Goal: Task Accomplishment & Management: Use online tool/utility

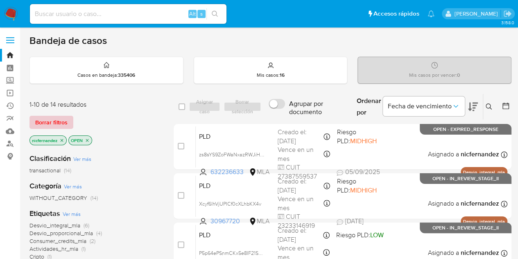
click at [61, 123] on span "Borrar filtros" at bounding box center [51, 121] width 32 height 11
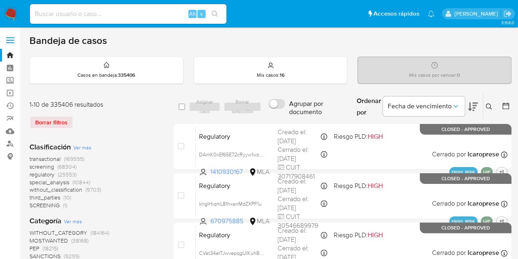
click at [490, 109] on icon at bounding box center [489, 106] width 7 height 7
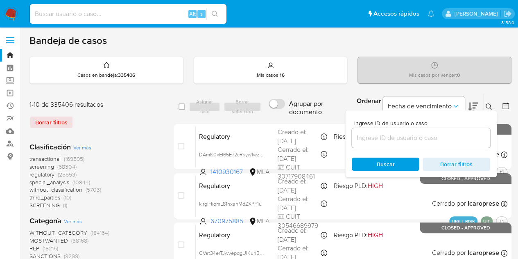
click at [426, 139] on input at bounding box center [421, 137] width 139 height 11
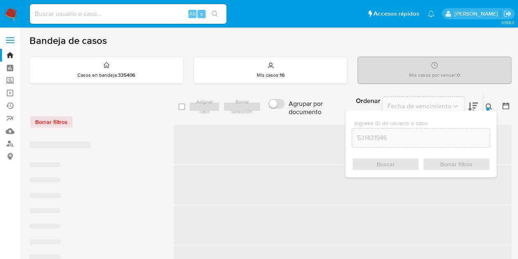
click at [492, 104] on icon at bounding box center [489, 106] width 7 height 7
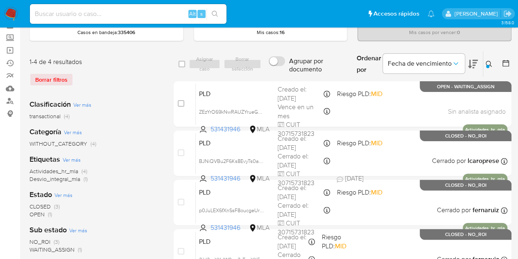
scroll to position [48, 0]
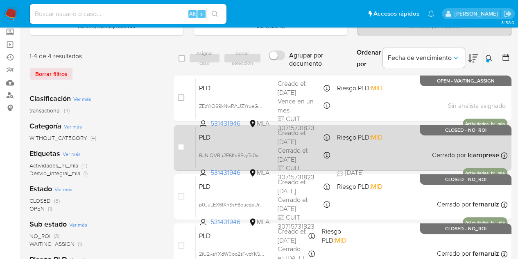
click at [239, 141] on div "PLD BJNiQVBu2F6Ks8EvyTs0abYQ 531431946 MLA Riesgo PLD: MID Creado el: 12/08/202…" at bounding box center [352, 147] width 312 height 41
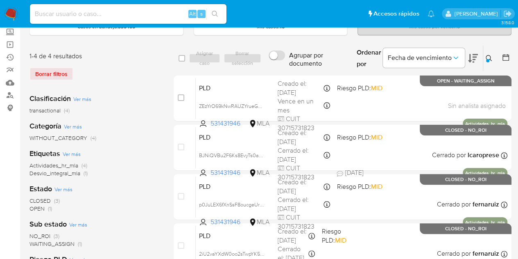
click at [492, 57] on icon at bounding box center [489, 58] width 7 height 7
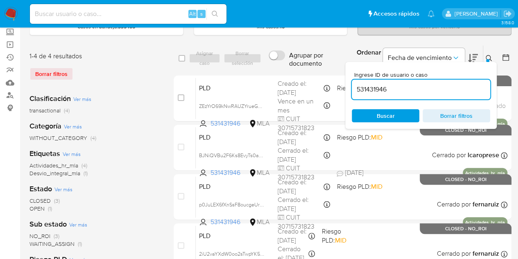
drag, startPoint x: 415, startPoint y: 89, endPoint x: 262, endPoint y: 70, distance: 154.0
click at [262, 70] on div "select-all-cases-checkbox Asignar caso Borrar selección Agrupar por documento O…" at bounding box center [343, 58] width 338 height 27
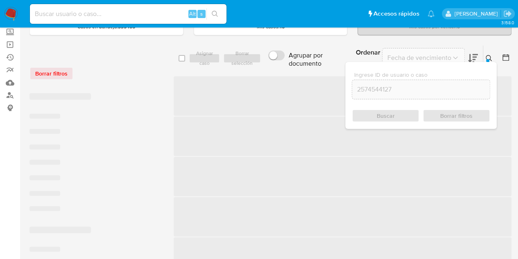
click at [489, 58] on icon at bounding box center [489, 58] width 7 height 7
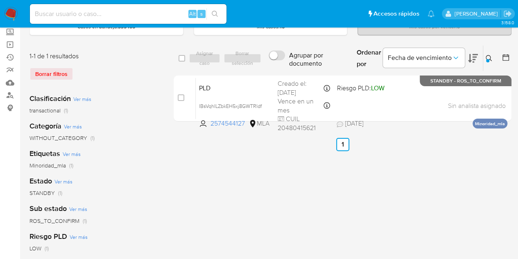
click at [489, 58] on icon at bounding box center [489, 58] width 7 height 7
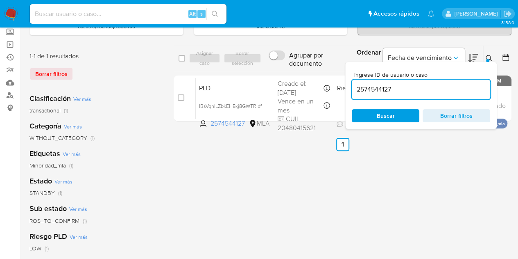
drag, startPoint x: 403, startPoint y: 89, endPoint x: 276, endPoint y: 69, distance: 128.6
click at [277, 69] on div "select-all-cases-checkbox Asignar caso Borrar selección Agrupar por documento O…" at bounding box center [343, 58] width 338 height 27
click at [490, 59] on icon at bounding box center [489, 58] width 7 height 7
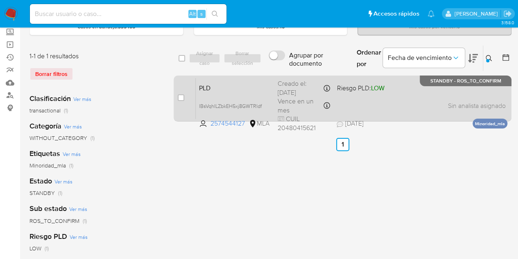
click at [239, 83] on span "PLD" at bounding box center [235, 87] width 72 height 11
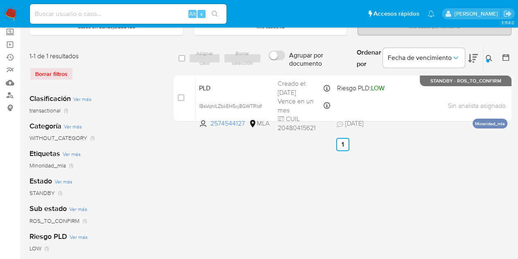
click at [188, 240] on div "select-all-cases-checkbox Asignar caso Borrar selección Agrupar por documento O…" at bounding box center [343, 225] width 338 height 360
click at [488, 59] on div at bounding box center [487, 60] width 3 height 3
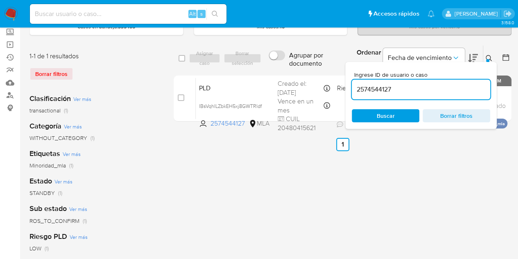
drag, startPoint x: 320, startPoint y: 68, endPoint x: 260, endPoint y: 58, distance: 61.4
click at [260, 58] on div "select-all-cases-checkbox Asignar caso Borrar selección Agrupar por documento O…" at bounding box center [343, 58] width 338 height 27
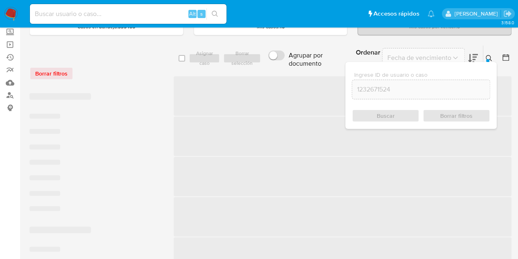
click at [489, 53] on button at bounding box center [491, 58] width 14 height 10
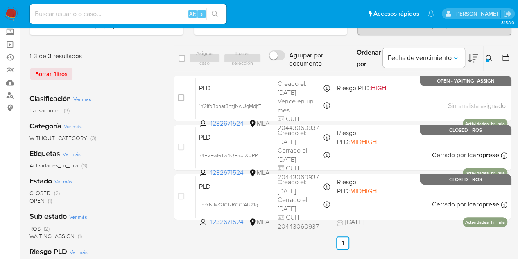
click at [484, 60] on button at bounding box center [491, 58] width 14 height 10
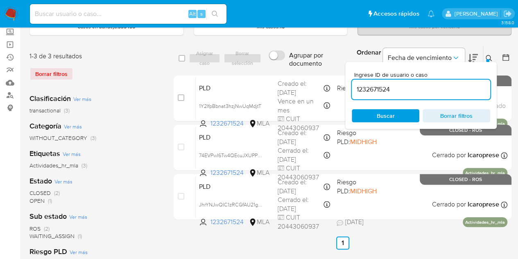
drag, startPoint x: 409, startPoint y: 87, endPoint x: 276, endPoint y: 66, distance: 134.8
click at [272, 65] on div "select-all-cases-checkbox Asignar caso Borrar selección Agrupar por documento O…" at bounding box center [343, 58] width 338 height 27
type input "1342741163"
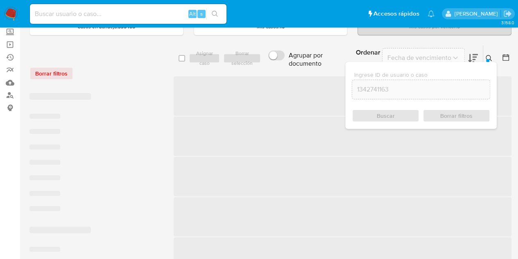
click at [486, 54] on button at bounding box center [491, 58] width 14 height 10
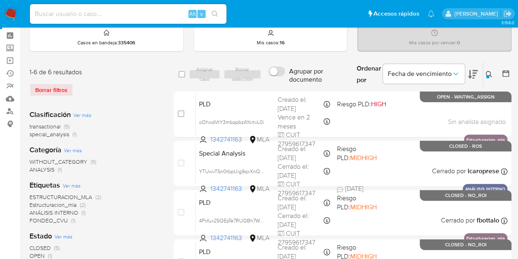
scroll to position [30, 0]
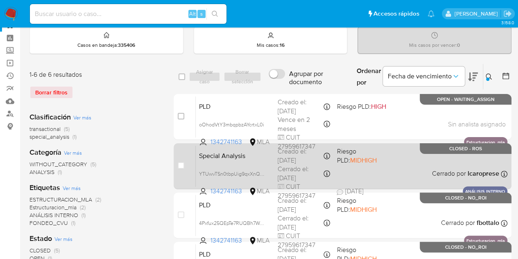
click at [227, 158] on span "Special Analysis" at bounding box center [235, 155] width 72 height 11
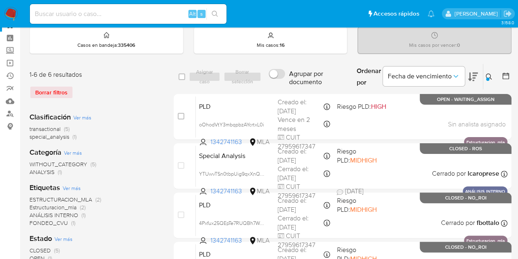
scroll to position [0, 0]
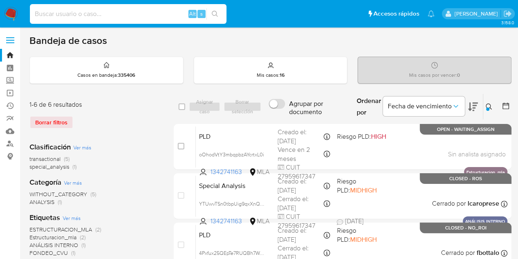
click at [116, 13] on input at bounding box center [128, 14] width 197 height 11
paste input "nK44gdLlxuKT759gVTfcF8xD"
type input "nK44gdLlxuKT759gVTfcF8xD"
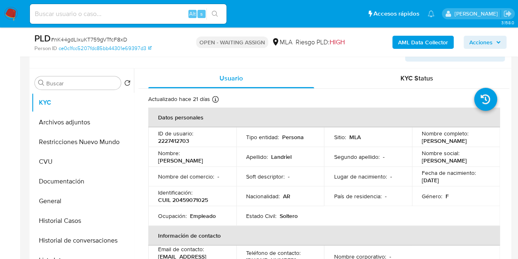
select select "10"
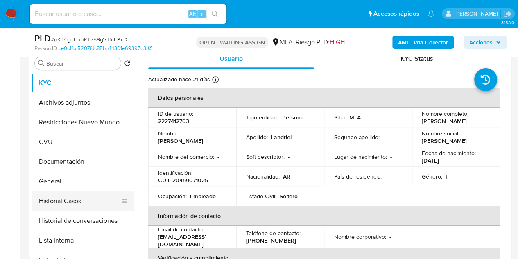
click at [63, 204] on button "Historial Casos" at bounding box center [80, 201] width 96 height 20
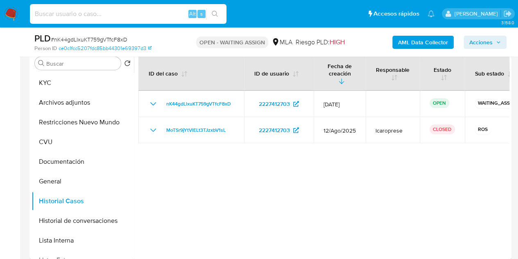
click at [123, 9] on input at bounding box center [128, 14] width 197 height 11
click at [118, 14] on input at bounding box center [128, 14] width 197 height 11
paste input "57p4oOb1lNnMkewy2VK22EmG"
type input "57p4oOb1lNnMkewy2VK22EmG"
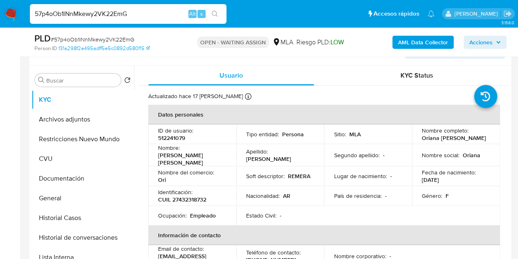
select select "10"
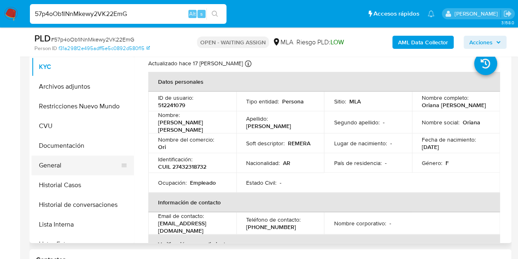
scroll to position [186, 0]
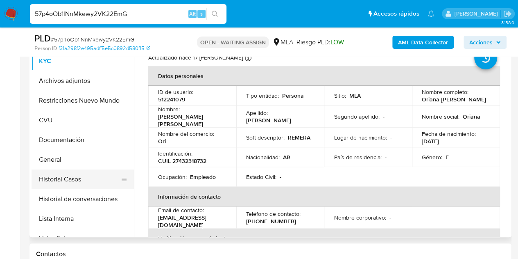
click at [67, 183] on button "Historial Casos" at bounding box center [80, 179] width 96 height 20
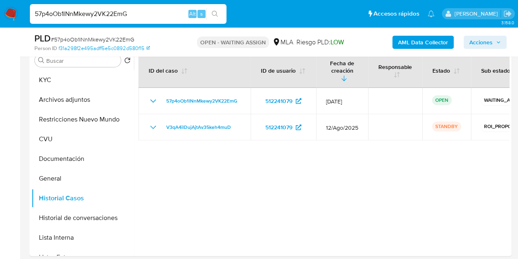
scroll to position [165, 0]
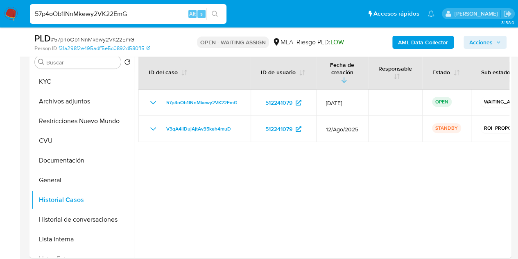
click at [116, 15] on input "57p4oOb1lNnMkewy2VK22EmG" at bounding box center [128, 14] width 197 height 11
paste input "RJamRhzg45ilYAo6zoamU711"
type input "RJamRhzg45ilYAo6zoamU711"
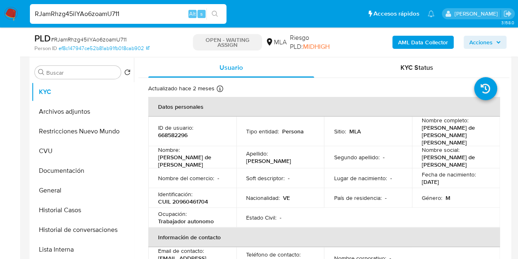
scroll to position [174, 0]
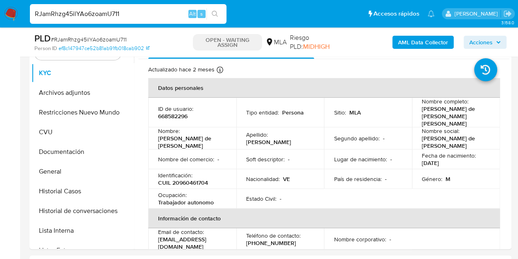
select select "10"
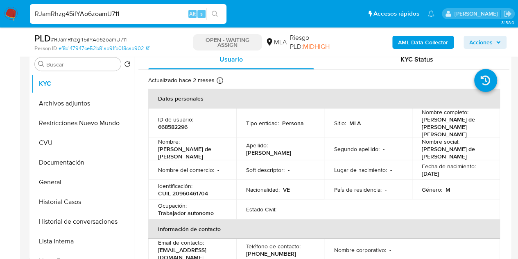
scroll to position [146, 0]
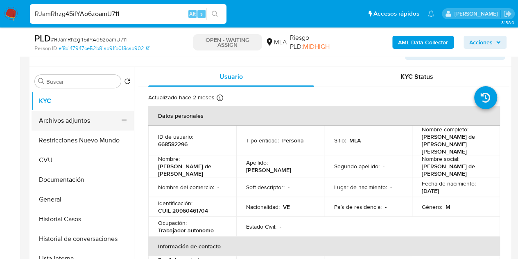
click at [63, 123] on button "Archivos adjuntos" at bounding box center [80, 121] width 96 height 20
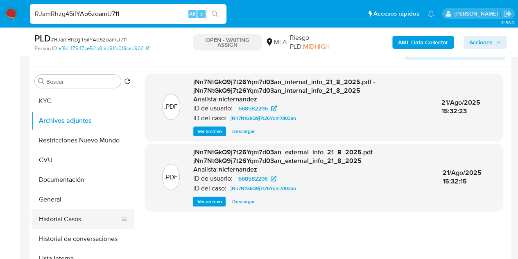
click at [62, 216] on button "Historial Casos" at bounding box center [80, 219] width 96 height 20
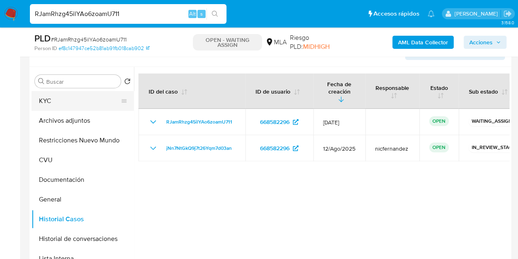
click at [63, 106] on button "KYC" at bounding box center [80, 101] width 96 height 20
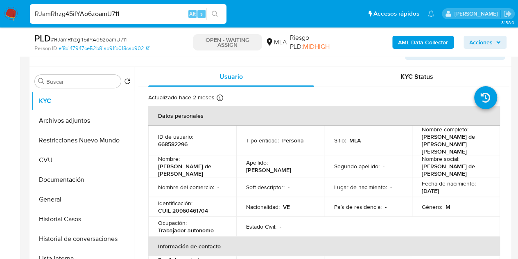
drag, startPoint x: 131, startPoint y: 11, endPoint x: 0, endPoint y: -11, distance: 132.9
paste input "JOH19IY5djtJiYliTkbxJO5D"
type input "JOH19IY5djtJiYliTkbxJO5D"
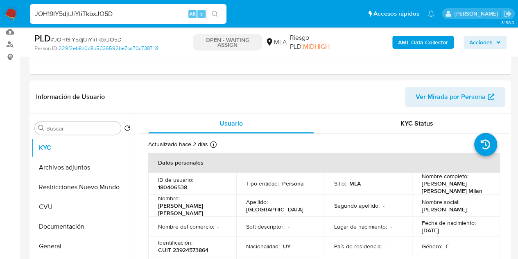
select select "10"
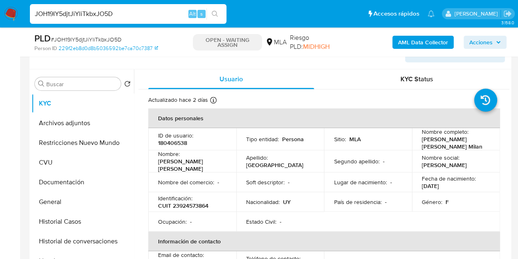
scroll to position [147, 0]
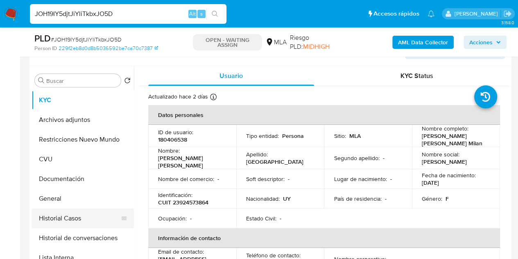
click at [66, 218] on button "Historial Casos" at bounding box center [80, 218] width 96 height 20
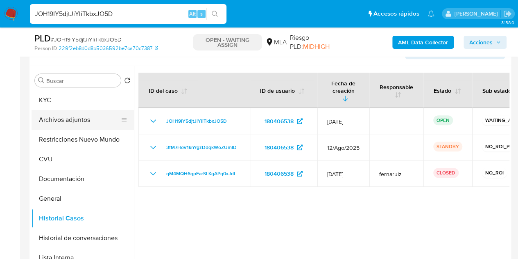
click at [60, 116] on button "Archivos adjuntos" at bounding box center [80, 120] width 96 height 20
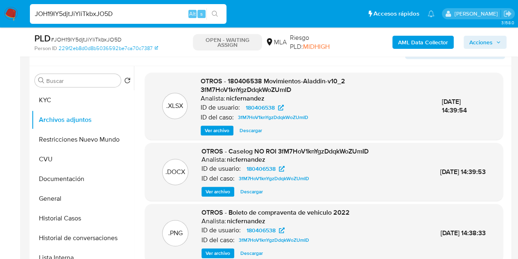
click at [6, 14] on img at bounding box center [11, 14] width 14 height 14
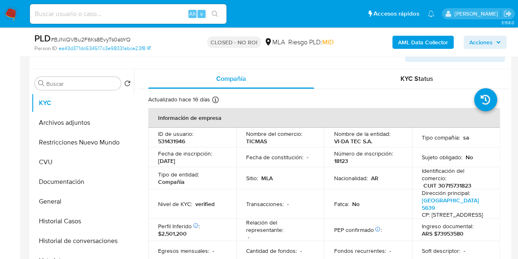
select select "10"
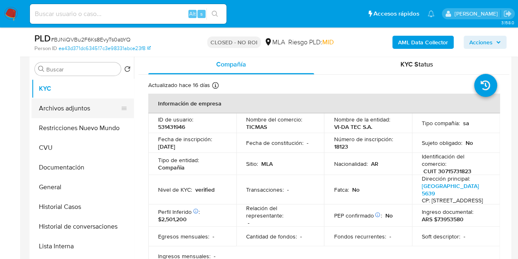
click at [70, 110] on button "Archivos adjuntos" at bounding box center [80, 108] width 96 height 20
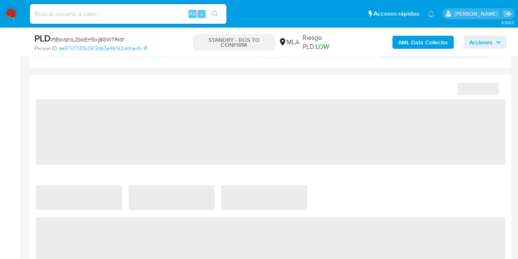
select select "10"
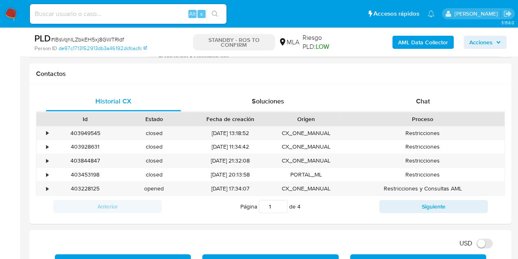
scroll to position [370, 0]
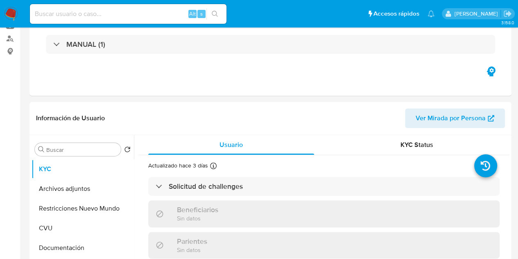
scroll to position [152, 0]
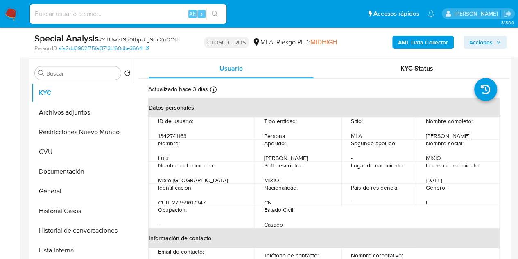
select select "10"
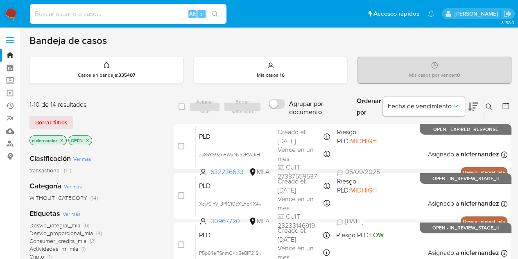
click at [131, 16] on input at bounding box center [128, 14] width 197 height 11
paste input "taEjBhs5i1gAxP65VDFqmrS2"
type input "taEjBhs5i1gAxP65VDFqmrS2"
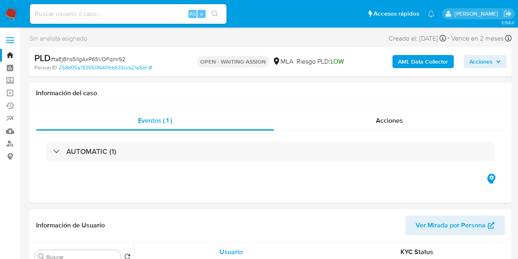
select select "10"
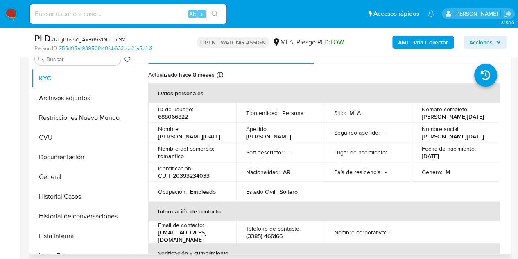
scroll to position [171, 0]
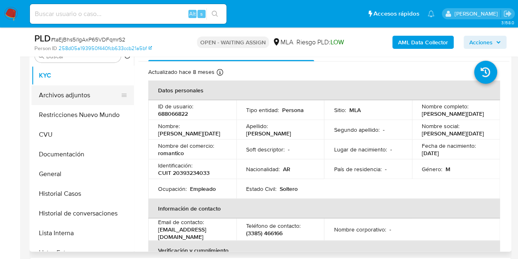
click at [75, 94] on button "Archivos adjuntos" at bounding box center [80, 95] width 96 height 20
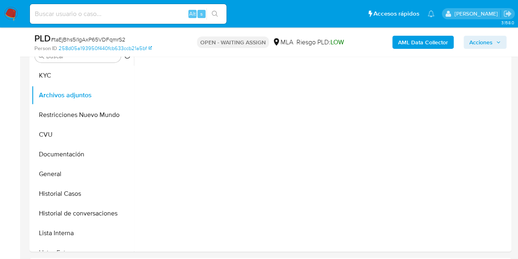
scroll to position [141, 0]
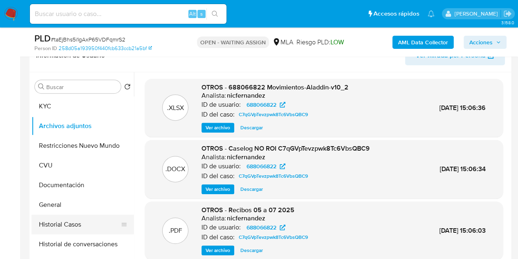
click at [57, 227] on button "Historial Casos" at bounding box center [80, 224] width 96 height 20
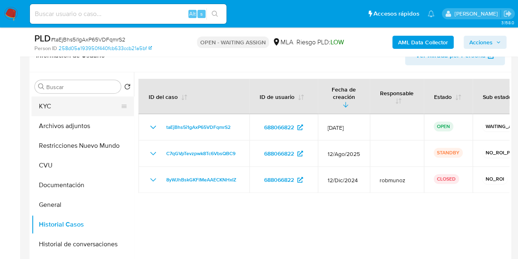
click at [58, 107] on button "KYC" at bounding box center [80, 106] width 96 height 20
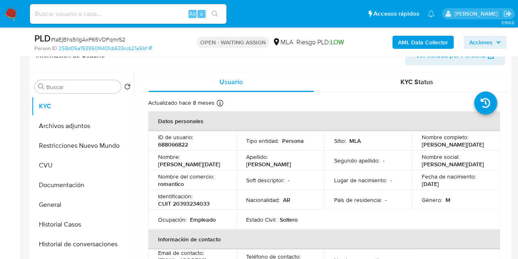
click at [207, 237] on th "Información de contacto" at bounding box center [324, 239] width 352 height 20
click at [9, 14] on img at bounding box center [11, 14] width 14 height 14
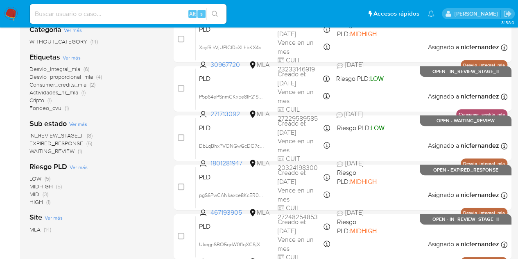
scroll to position [141, 0]
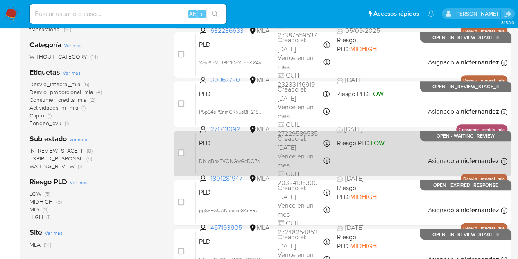
click at [227, 142] on span "PLD" at bounding box center [235, 142] width 72 height 11
click at [179, 152] on input "checkbox" at bounding box center [181, 152] width 7 height 7
checkbox input "true"
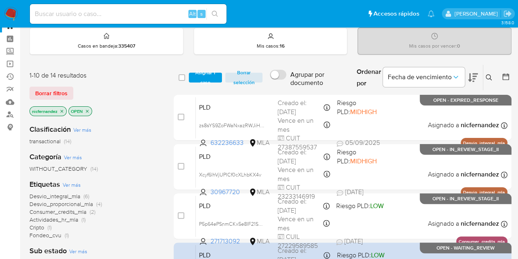
scroll to position [0, 0]
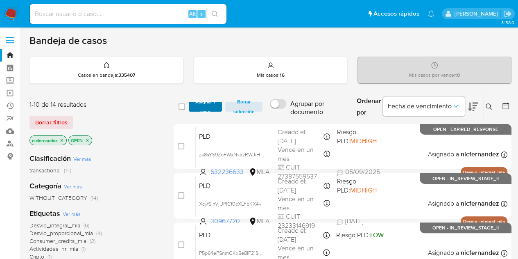
click at [198, 106] on span "Asignar 1 caso" at bounding box center [205, 106] width 25 height 8
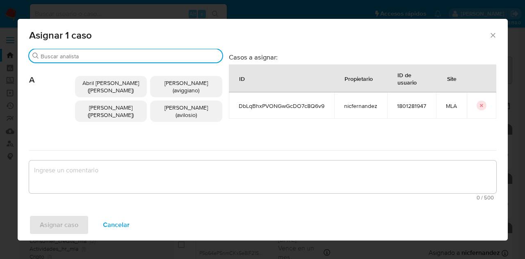
click at [125, 57] on input "Buscar" at bounding box center [130, 55] width 178 height 7
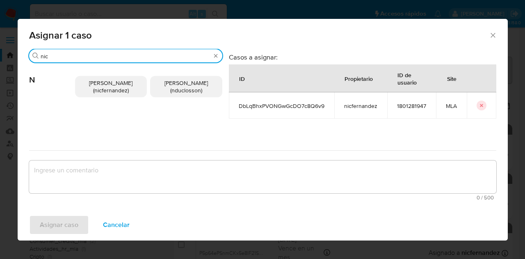
type input "nic"
click at [118, 74] on div "Nicolas Fernandez Allen (nicfernandez) Nicolas Martin Duclosson (nduclosson)" at bounding box center [148, 87] width 147 height 48
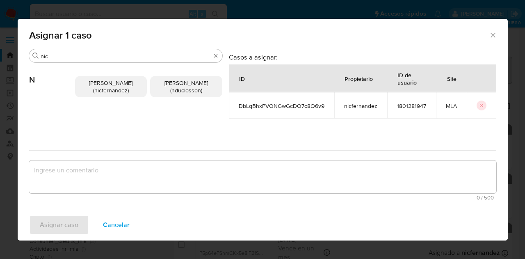
drag, startPoint x: 113, startPoint y: 90, endPoint x: 125, endPoint y: 165, distance: 76.5
click at [112, 90] on span "Nicolas Fernandez Allen (nicfernandez)" at bounding box center [110, 87] width 43 height 16
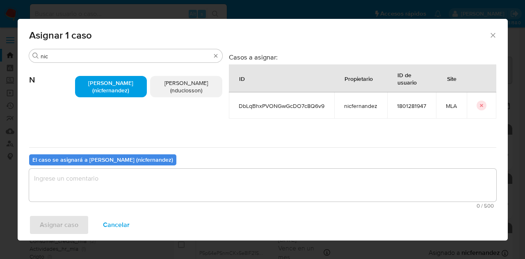
click at [150, 213] on div "Asignar caso Cancelar" at bounding box center [263, 224] width 490 height 31
click at [159, 192] on textarea "assign-modal" at bounding box center [262, 184] width 467 height 33
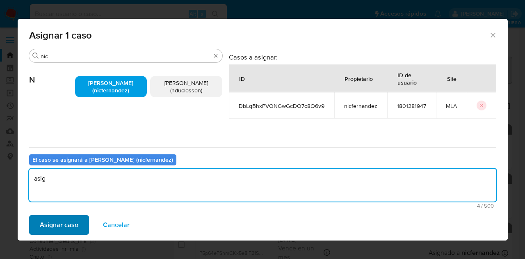
type textarea "asig"
click at [61, 216] on span "Asignar caso" at bounding box center [59, 225] width 39 height 18
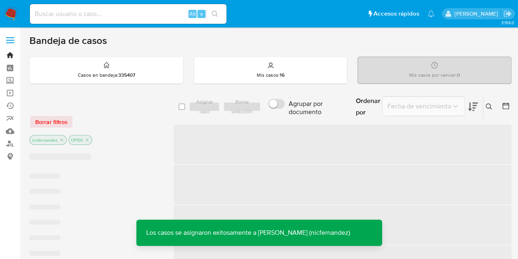
drag, startPoint x: 11, startPoint y: 55, endPoint x: 72, endPoint y: 23, distance: 68.6
click at [11, 55] on link "Bandeja" at bounding box center [49, 55] width 98 height 13
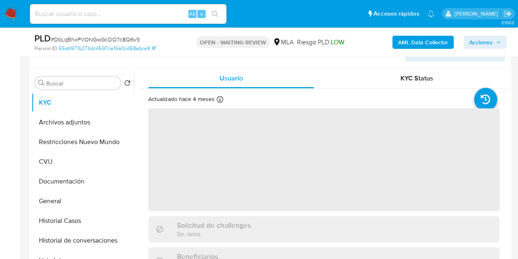
scroll to position [287, 0]
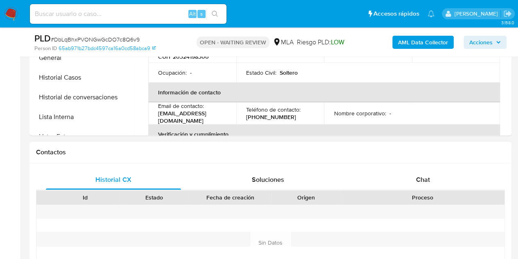
select select "10"
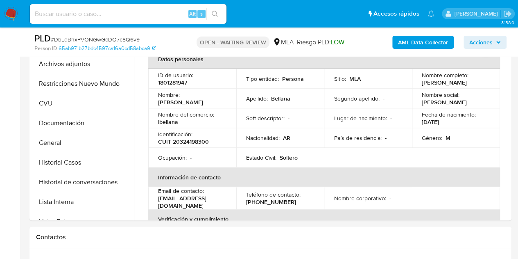
scroll to position [165, 0]
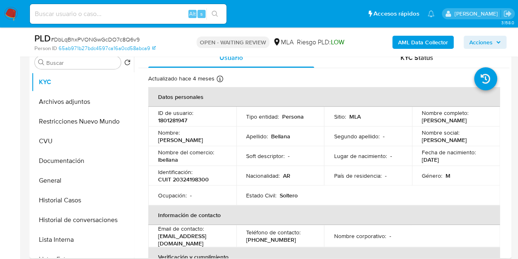
click at [173, 120] on p "1801281947" at bounding box center [172, 119] width 29 height 7
copy p "1801281947"
click at [215, 195] on div "Ocupación : -" at bounding box center [192, 194] width 68 height 7
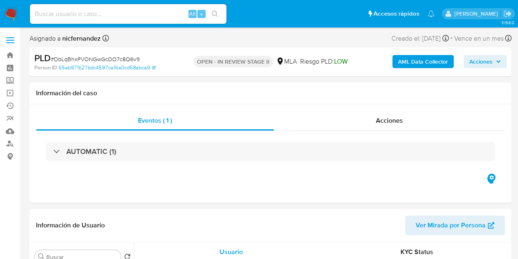
select select "10"
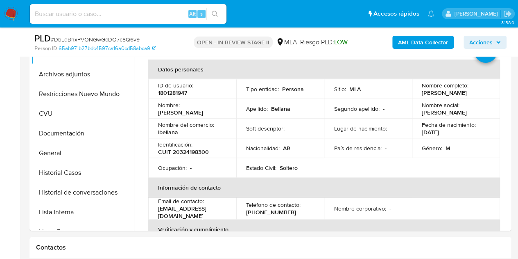
scroll to position [164, 0]
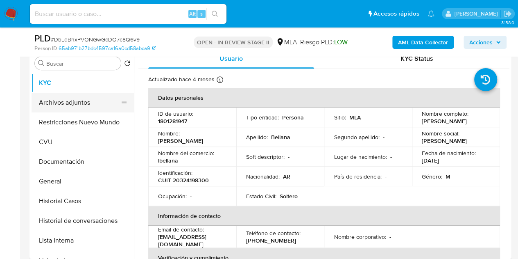
click at [40, 100] on button "Archivos adjuntos" at bounding box center [80, 103] width 96 height 20
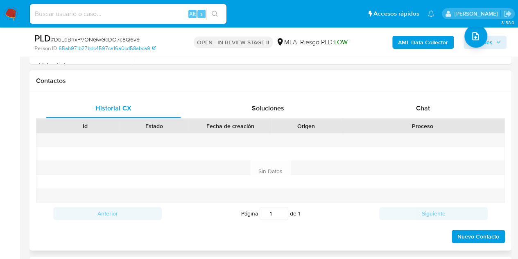
scroll to position [364, 0]
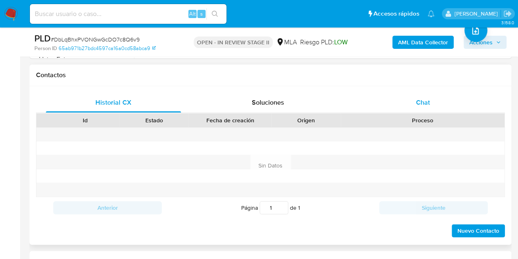
click at [430, 111] on div "Chat" at bounding box center [423, 103] width 135 height 20
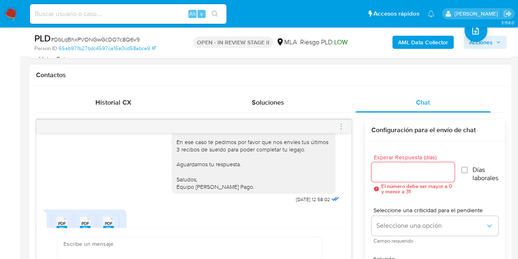
scroll to position [479, 0]
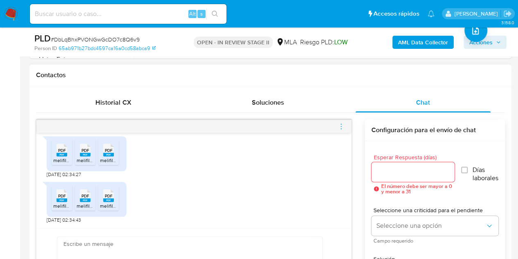
click at [189, 201] on div "PDF PDF melifile4398959759528704086.pdf PDF PDF melifile4388719199212971357.pdf…" at bounding box center [194, 199] width 295 height 45
click at [209, 198] on div "PDF PDF melifile4398959759528704086.pdf PDF PDF melifile4388719199212971357.pdf…" at bounding box center [194, 199] width 295 height 45
click at [55, 161] on span "melifile7260078645362371517.pdf" at bounding box center [90, 160] width 74 height 7
click at [80, 156] on li "PDF PDF melifile6570347273105871337.pdf" at bounding box center [85, 151] width 20 height 25
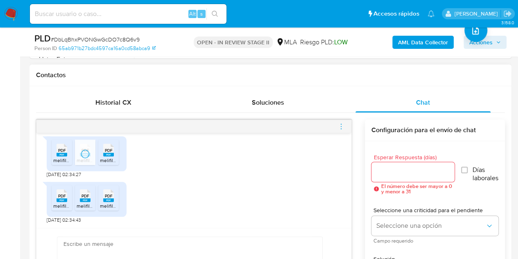
click at [111, 156] on icon "PDF" at bounding box center [108, 150] width 11 height 14
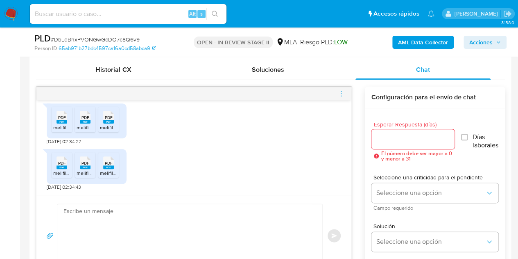
scroll to position [401, 0]
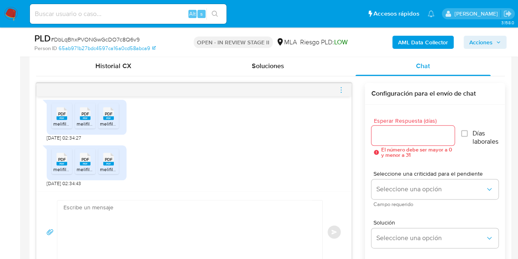
click at [225, 162] on div "PDF PDF melifile4398959759528704086.pdf PDF PDF melifile4388719199212971357.pdf…" at bounding box center [194, 163] width 295 height 45
drag, startPoint x: 148, startPoint y: 146, endPoint x: 125, endPoint y: 155, distance: 25.4
click at [148, 146] on div "PDF PDF melifile4398959759528704086.pdf PDF PDF melifile4388719199212971357.pdf…" at bounding box center [194, 163] width 295 height 45
click at [61, 167] on span "melifile4398959759528704086.pdf" at bounding box center [92, 169] width 78 height 7
click at [79, 168] on span "melifile4388719199212971357.pdf" at bounding box center [113, 169] width 72 height 7
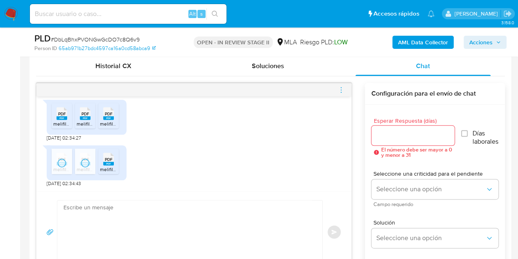
click at [109, 162] on rect at bounding box center [108, 163] width 11 height 4
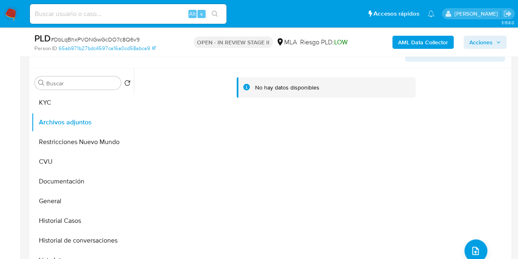
scroll to position [140, 0]
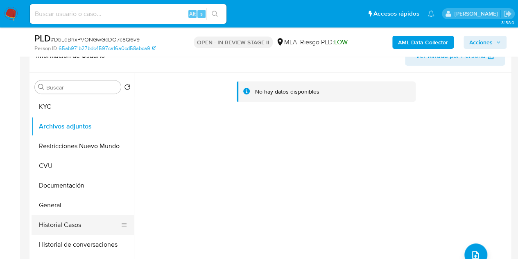
click at [92, 226] on button "Historial Casos" at bounding box center [80, 225] width 96 height 20
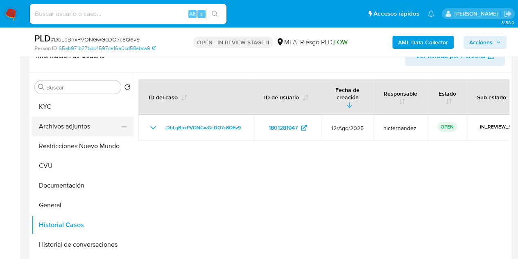
click at [43, 122] on button "Archivos adjuntos" at bounding box center [80, 126] width 96 height 20
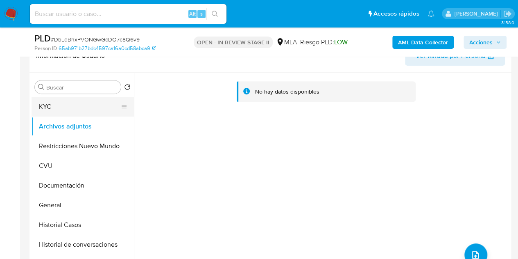
click at [65, 112] on button "KYC" at bounding box center [80, 107] width 96 height 20
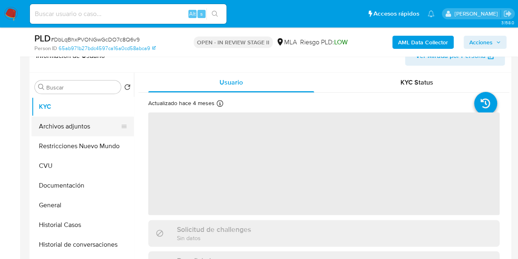
click at [66, 120] on button "Archivos adjuntos" at bounding box center [80, 126] width 96 height 20
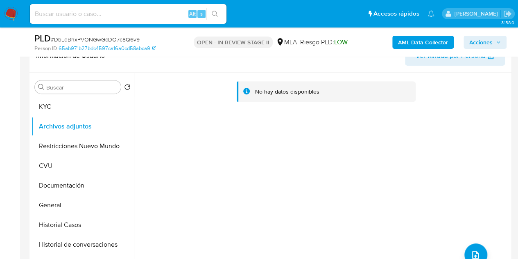
click at [406, 41] on b "AML Data Collector" at bounding box center [423, 42] width 50 height 13
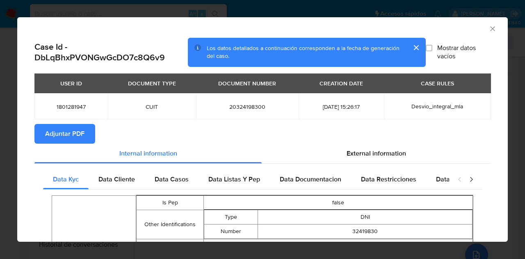
click at [70, 130] on span "Adjuntar PDF" at bounding box center [64, 134] width 39 height 18
click at [488, 29] on icon "Cerrar ventana" at bounding box center [492, 29] width 8 height 8
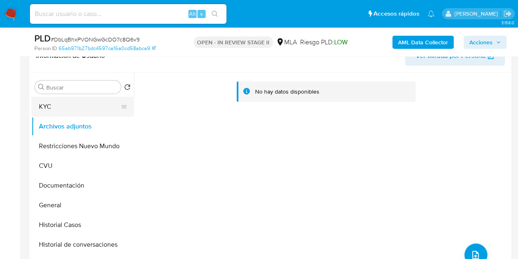
click at [60, 111] on button "KYC" at bounding box center [80, 107] width 96 height 20
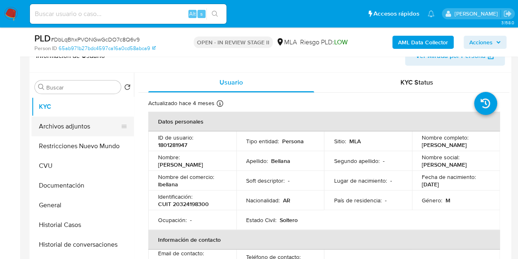
click at [54, 116] on button "Archivos adjuntos" at bounding box center [80, 126] width 96 height 20
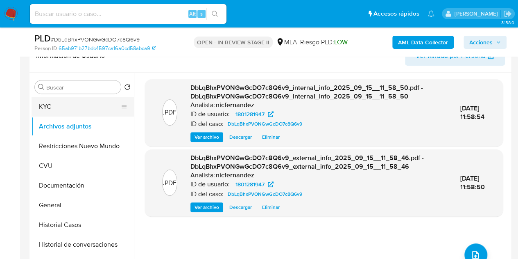
click at [48, 102] on button "KYC" at bounding box center [80, 107] width 96 height 20
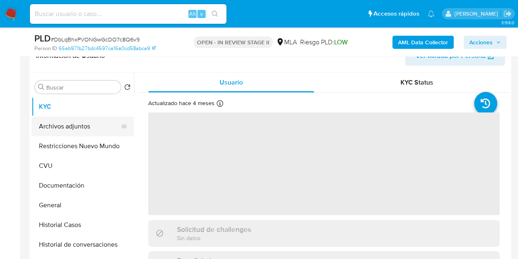
click at [58, 119] on button "Archivos adjuntos" at bounding box center [80, 126] width 96 height 20
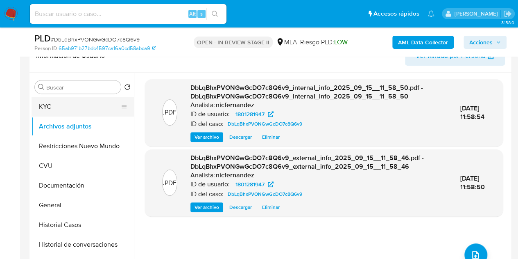
click at [57, 110] on button "KYC" at bounding box center [80, 107] width 96 height 20
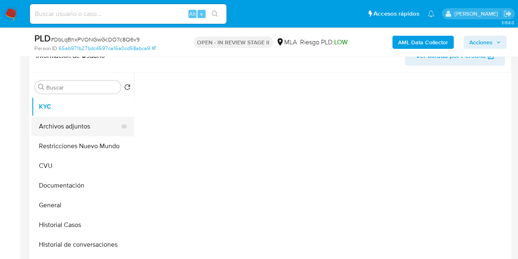
click at [57, 125] on button "Archivos adjuntos" at bounding box center [80, 126] width 96 height 20
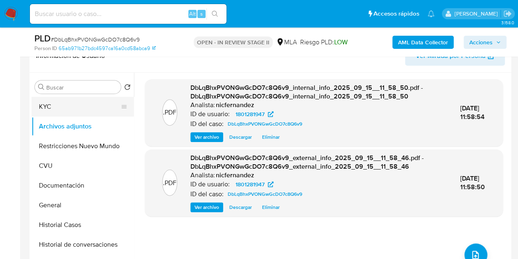
click at [56, 109] on button "KYC" at bounding box center [80, 107] width 96 height 20
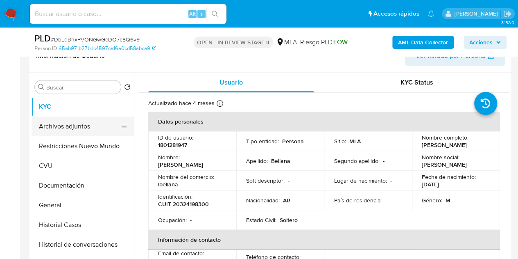
click at [60, 123] on button "Archivos adjuntos" at bounding box center [80, 126] width 96 height 20
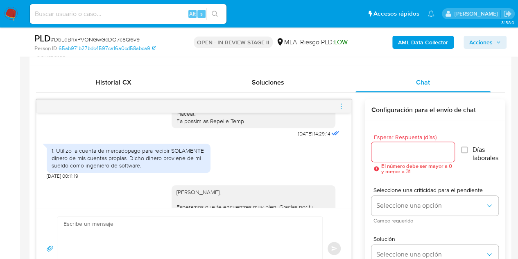
scroll to position [278, 0]
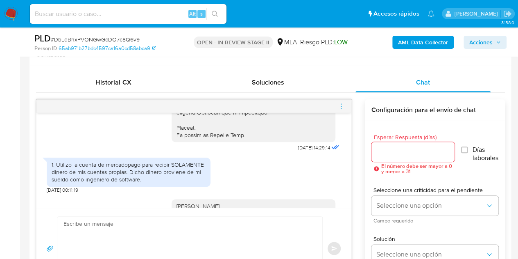
click at [83, 172] on div "1. Utilizo la cuenta de mercadopago para recibir SOLAMENTE dinero de mis cuenta…" at bounding box center [129, 172] width 154 height 23
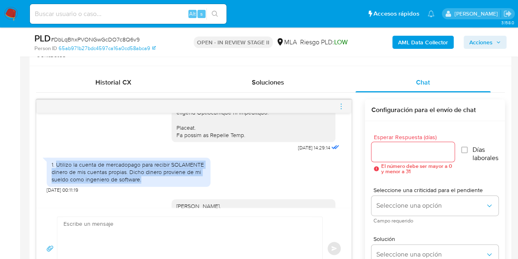
drag, startPoint x: 57, startPoint y: 171, endPoint x: 145, endPoint y: 186, distance: 90.1
click at [145, 183] on div "1. Utilizo la cuenta de mercadopago para recibir SOLAMENTE dinero de mis cuenta…" at bounding box center [129, 172] width 154 height 23
copy div "Utilizo la cuenta de mercadopago para recibir SOLAMENTE dinero de mis cuentas p…"
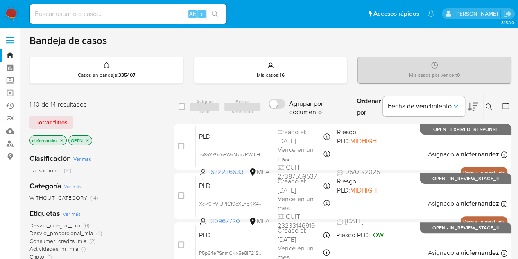
drag, startPoint x: 66, startPoint y: 119, endPoint x: 75, endPoint y: 125, distance: 10.9
click at [66, 119] on span "Borrar filtros" at bounding box center [51, 121] width 32 height 11
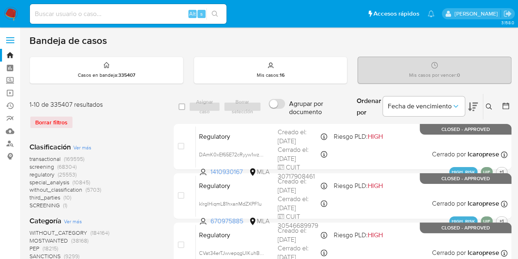
click at [490, 107] on icon at bounding box center [489, 106] width 7 height 7
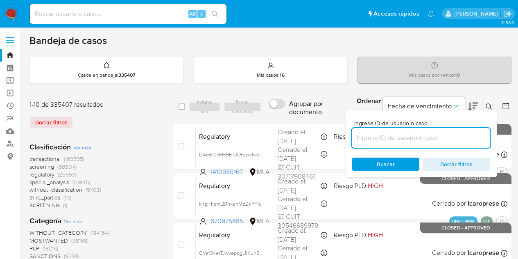
click at [427, 132] on input at bounding box center [421, 137] width 139 height 11
type input "1801281947"
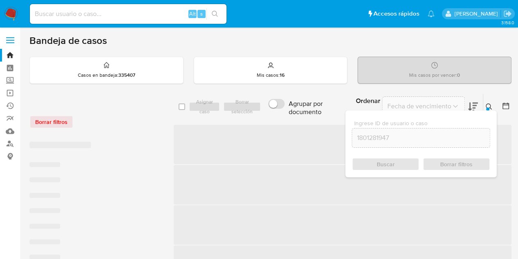
click at [493, 102] on button at bounding box center [491, 107] width 14 height 10
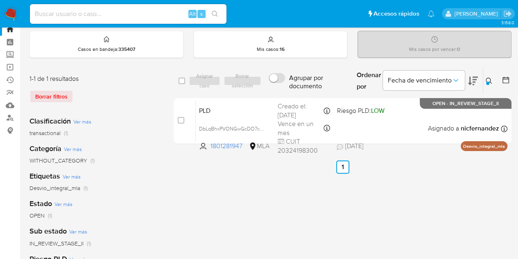
scroll to position [32, 0]
